Goal: Navigation & Orientation: Find specific page/section

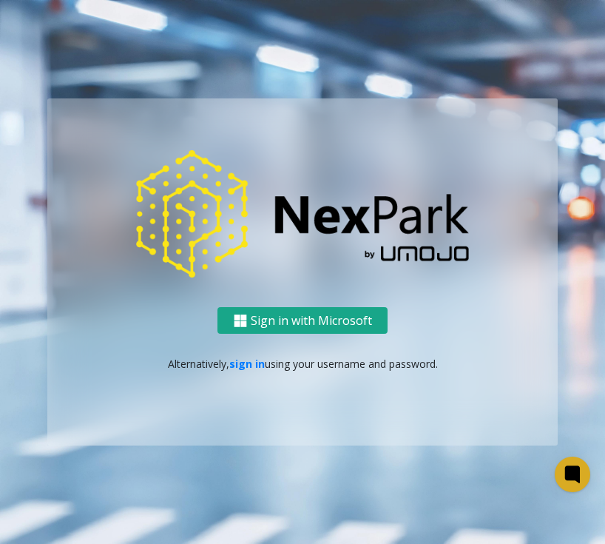
click at [306, 322] on button "Sign in with Microsoft" at bounding box center [303, 320] width 170 height 27
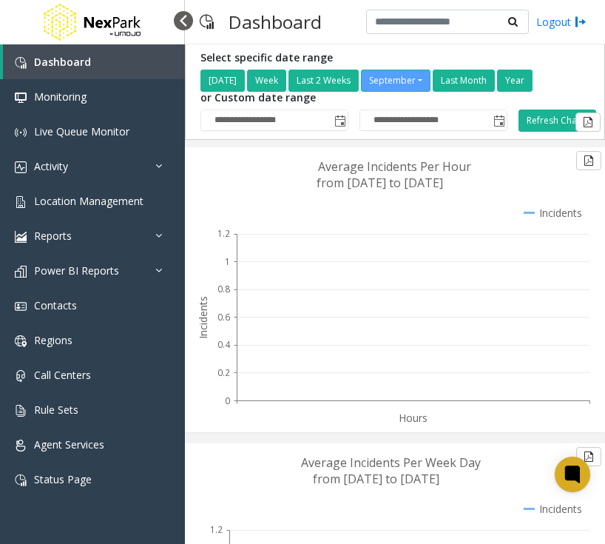
click at [181, 17] on div at bounding box center [183, 20] width 19 height 19
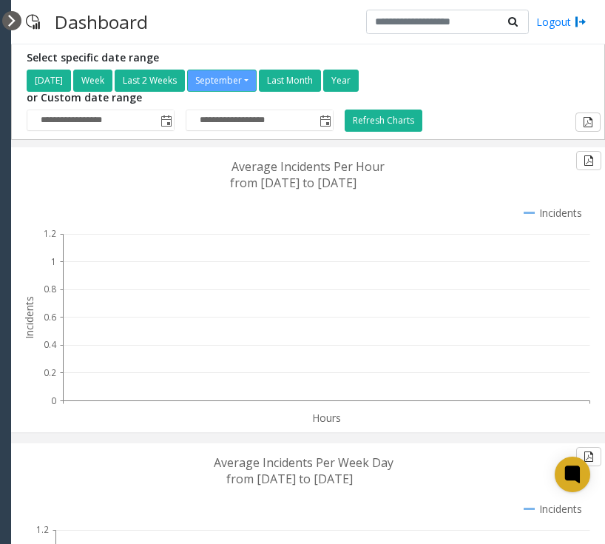
click at [13, 23] on div at bounding box center [11, 20] width 19 height 19
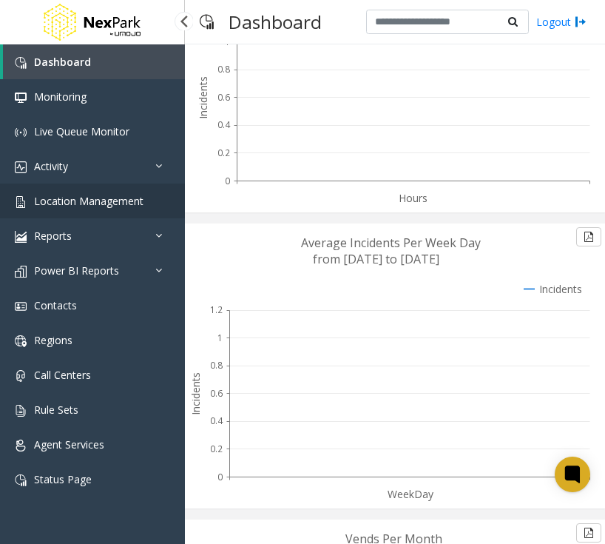
scroll to position [148, 0]
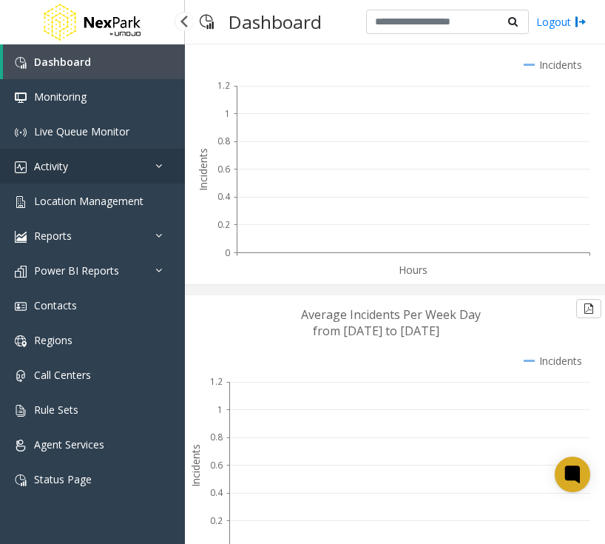
click at [55, 176] on link "Activity" at bounding box center [92, 166] width 185 height 35
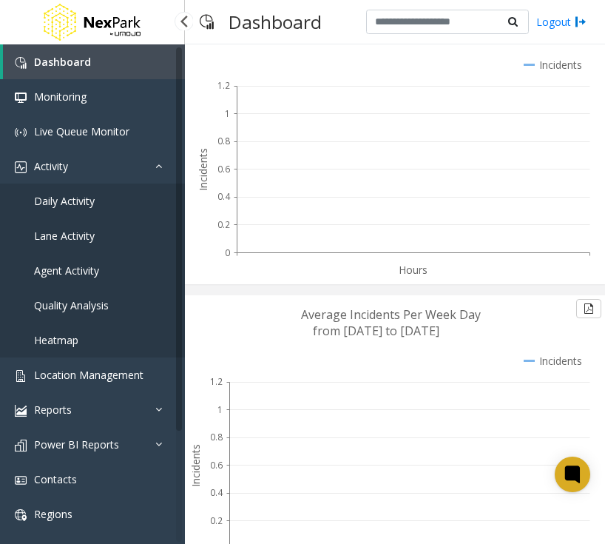
click at [53, 192] on link "Daily Activity" at bounding box center [92, 201] width 185 height 35
click at [54, 213] on link "Daily Activity" at bounding box center [92, 201] width 185 height 35
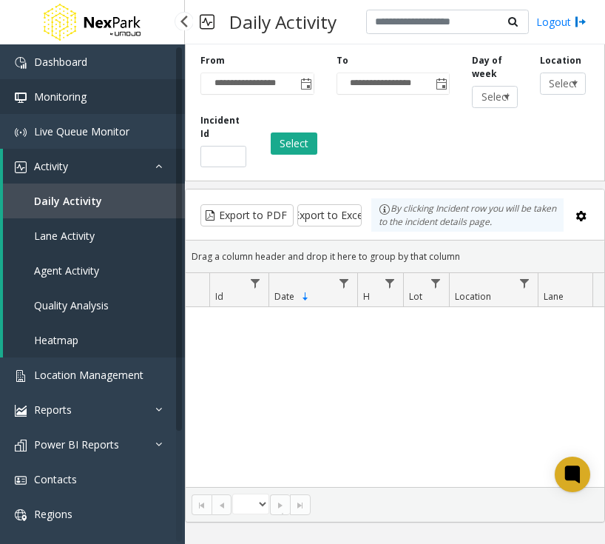
click at [50, 101] on span "Monitoring" at bounding box center [60, 97] width 53 height 14
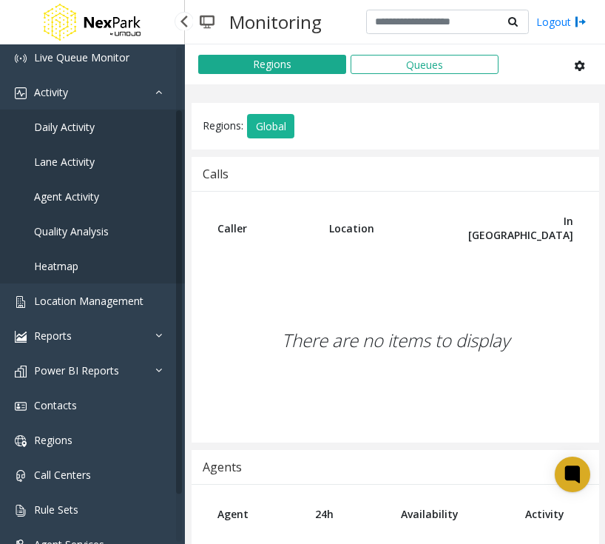
scroll to position [137, 0]
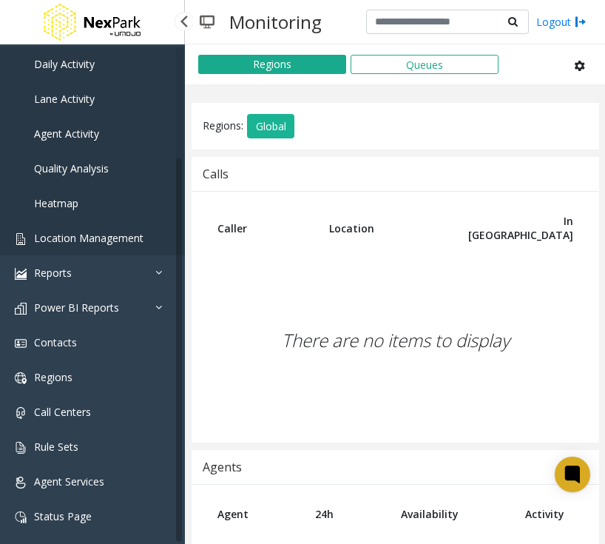
click at [98, 239] on span "Location Management" at bounding box center [89, 238] width 110 height 14
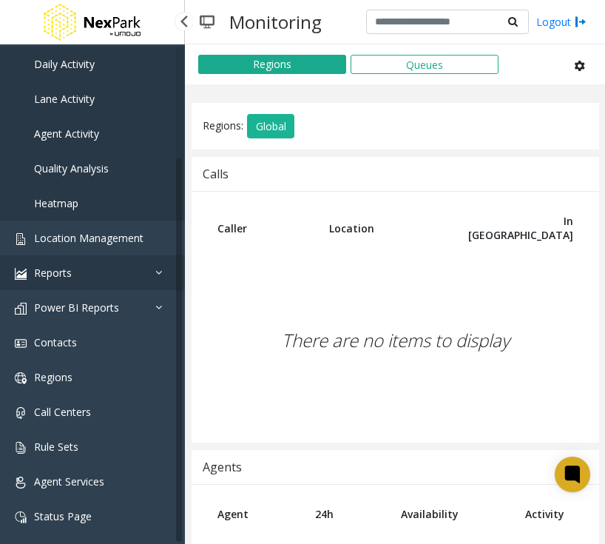
click at [77, 262] on link "Reports" at bounding box center [92, 272] width 185 height 35
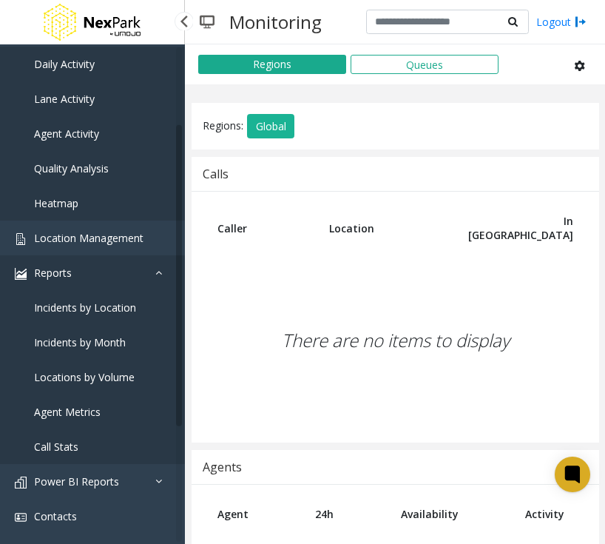
click at [77, 258] on link "Reports" at bounding box center [92, 272] width 185 height 35
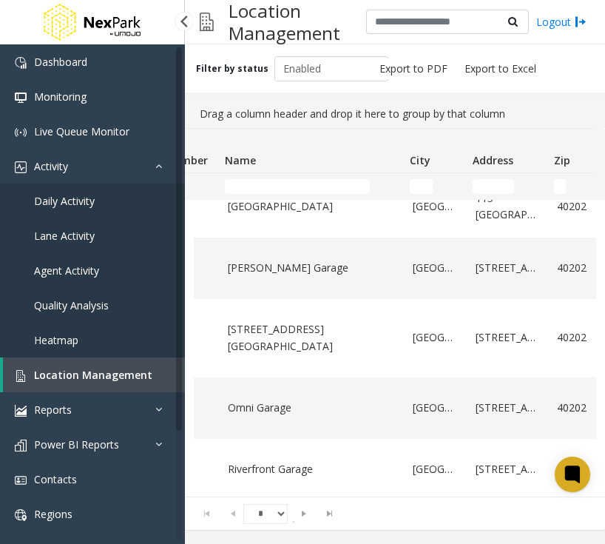
click at [42, 204] on span "Daily Activity" at bounding box center [64, 201] width 61 height 14
